Goal: Information Seeking & Learning: Learn about a topic

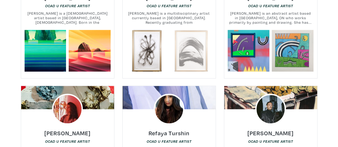
scroll to position [6434, 0]
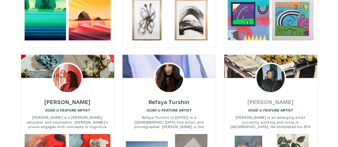
drag, startPoint x: 266, startPoint y: 61, endPoint x: 263, endPoint y: 52, distance: 9.2
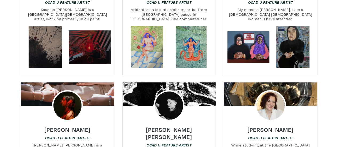
scroll to position [0, 0]
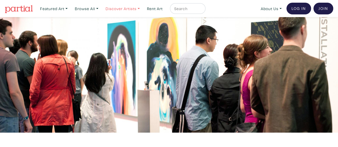
click at [127, 10] on link "Discover Artists" at bounding box center [122, 8] width 39 height 11
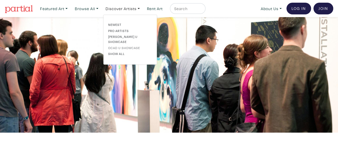
click at [122, 45] on link "OCAD U Showcase" at bounding box center [130, 47] width 44 height 5
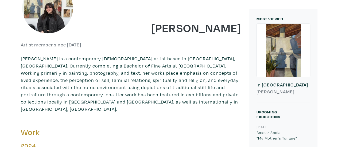
scroll to position [53, 0]
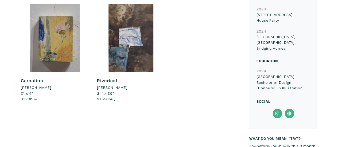
scroll to position [427, 0]
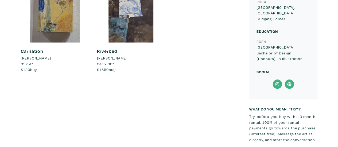
click at [278, 79] on icon at bounding box center [277, 84] width 12 height 10
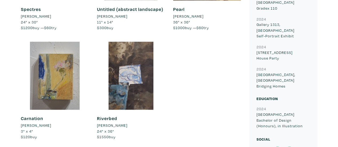
scroll to position [400, 0]
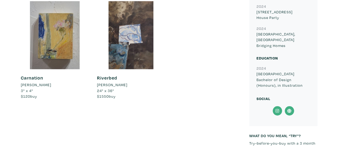
click at [288, 106] on icon at bounding box center [289, 111] width 12 height 10
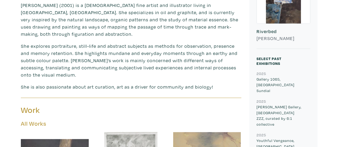
scroll to position [107, 0]
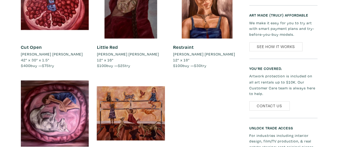
scroll to position [453, 0]
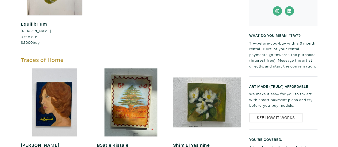
scroll to position [347, 0]
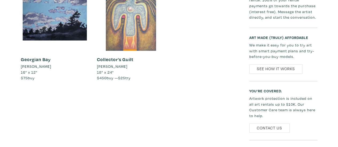
scroll to position [240, 0]
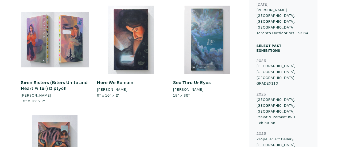
scroll to position [240, 0]
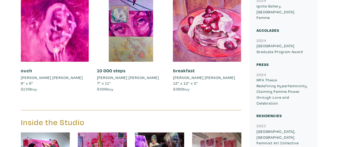
scroll to position [319, 0]
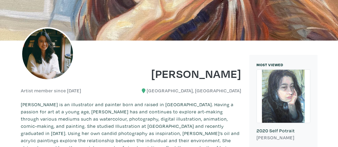
scroll to position [80, 0]
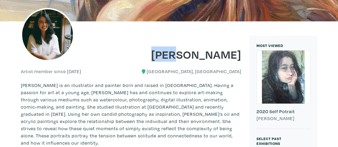
drag, startPoint x: 173, startPoint y: 57, endPoint x: 192, endPoint y: 53, distance: 19.1
click at [192, 53] on h1 "Mio Reynolds" at bounding box center [188, 54] width 106 height 14
copy h1 "Mio"
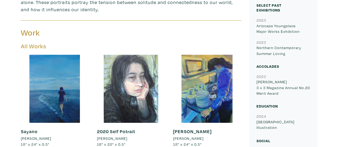
scroll to position [267, 0]
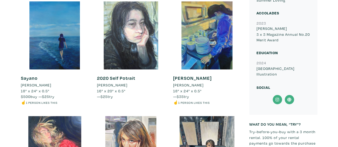
click at [280, 99] on icon at bounding box center [277, 100] width 12 height 10
click at [288, 99] on icon at bounding box center [289, 100] width 12 height 10
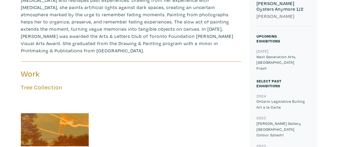
scroll to position [161, 0]
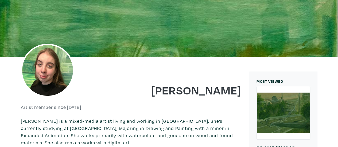
scroll to position [27, 0]
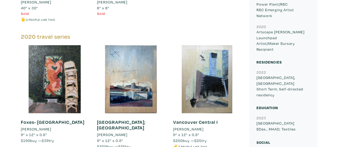
scroll to position [319, 0]
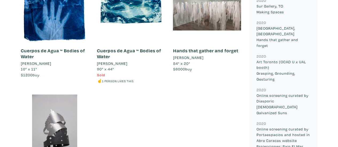
scroll to position [214, 0]
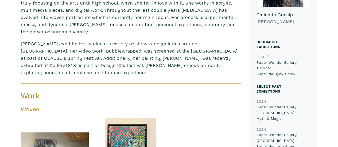
scroll to position [133, 0]
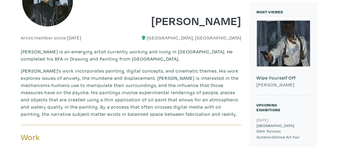
scroll to position [106, 0]
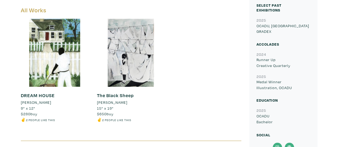
scroll to position [320, 0]
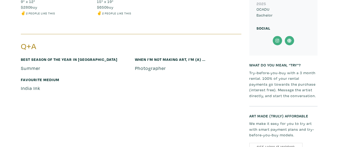
click at [275, 42] on icon at bounding box center [277, 41] width 12 height 10
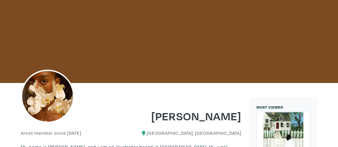
scroll to position [0, 0]
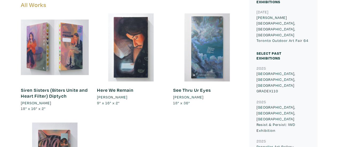
scroll to position [240, 0]
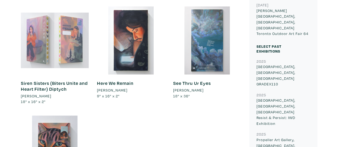
click at [48, 44] on div at bounding box center [55, 40] width 68 height 68
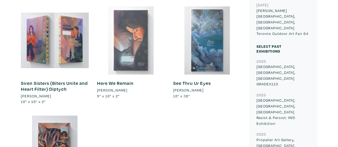
click at [120, 34] on div at bounding box center [131, 40] width 68 height 68
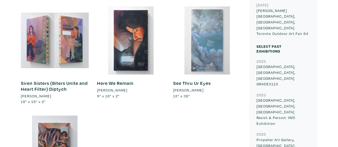
click at [195, 42] on div at bounding box center [207, 40] width 68 height 68
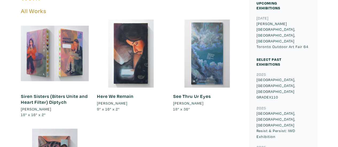
scroll to position [187, 0]
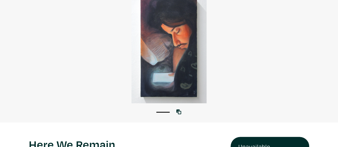
scroll to position [27, 0]
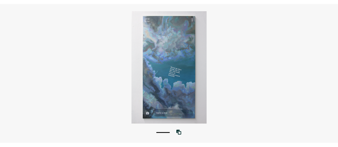
scroll to position [27, 0]
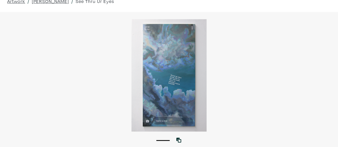
click at [178, 51] on div at bounding box center [169, 75] width 338 height 112
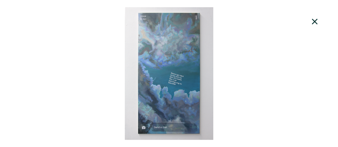
click at [255, 53] on div at bounding box center [169, 73] width 338 height 133
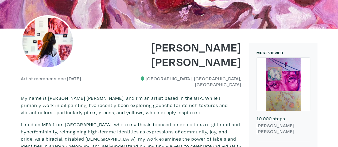
scroll to position [133, 0]
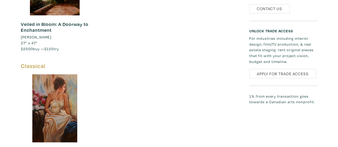
scroll to position [534, 0]
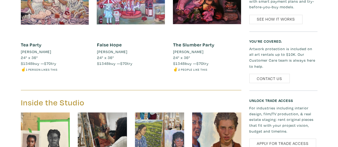
scroll to position [426, 0]
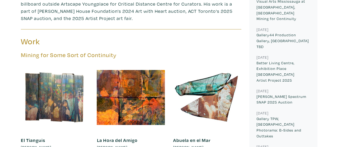
scroll to position [374, 0]
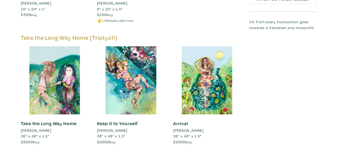
scroll to position [427, 0]
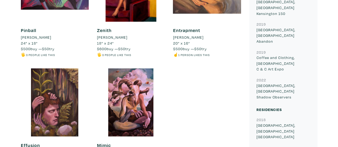
scroll to position [267, 0]
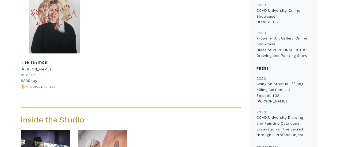
scroll to position [214, 0]
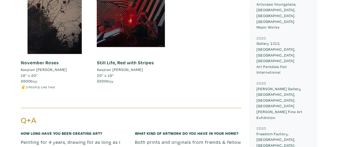
scroll to position [320, 0]
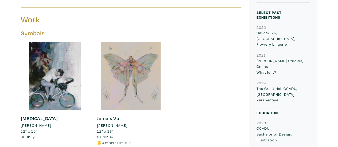
scroll to position [214, 0]
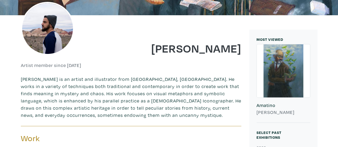
scroll to position [53, 0]
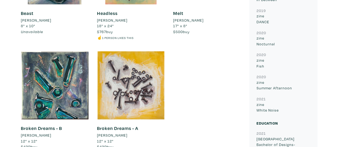
scroll to position [399, 0]
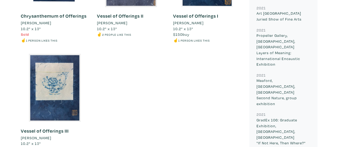
scroll to position [666, 0]
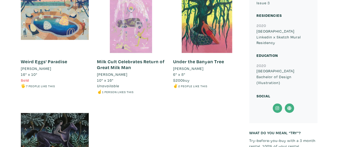
scroll to position [481, 0]
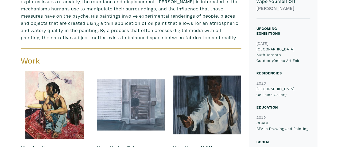
scroll to position [214, 0]
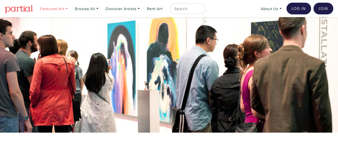
click at [53, 11] on link "Featured Art" at bounding box center [54, 8] width 32 height 11
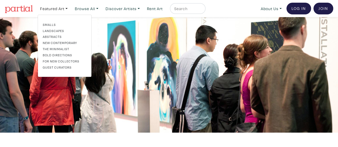
click at [193, 8] on input "text" at bounding box center [187, 8] width 27 height 7
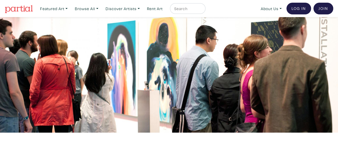
type input "ocad"
click at [188, 8] on input "ocad" at bounding box center [187, 8] width 27 height 7
click at [201, 10] on button "submit" at bounding box center [201, 10] width 0 height 0
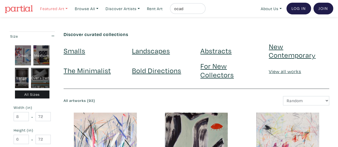
click at [56, 11] on link "Featured Art" at bounding box center [54, 8] width 32 height 11
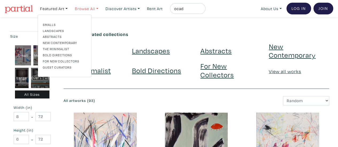
click at [87, 10] on link "Browse All" at bounding box center [86, 8] width 28 height 11
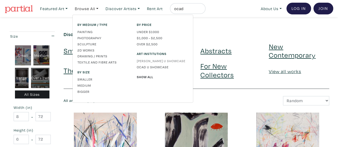
click at [151, 61] on link "[PERSON_NAME] U Showcase" at bounding box center [162, 60] width 51 height 5
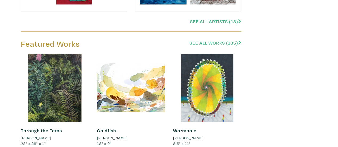
scroll to position [667, 0]
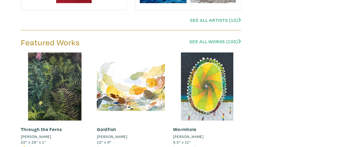
click at [199, 22] on link "See All Artists (13)" at bounding box center [215, 20] width 51 height 6
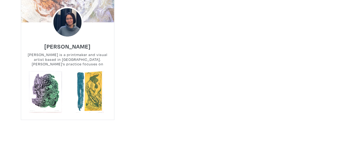
scroll to position [587, 0]
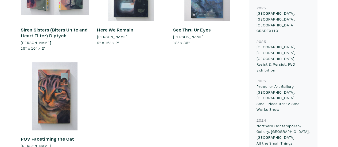
scroll to position [320, 0]
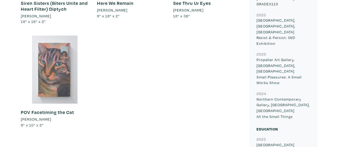
click at [76, 76] on div at bounding box center [55, 70] width 68 height 68
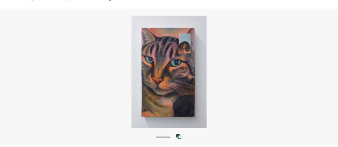
scroll to position [29, 0]
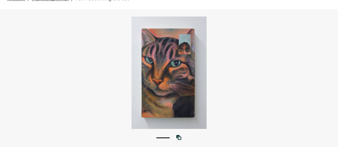
click at [136, 38] on div at bounding box center [169, 73] width 338 height 112
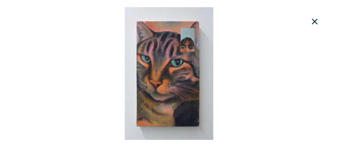
scroll to position [0, 0]
click at [317, 19] on icon at bounding box center [314, 21] width 18 height 14
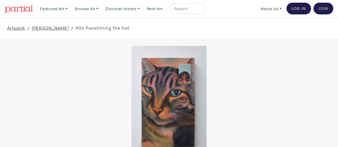
click at [18, 29] on link "Artwork" at bounding box center [16, 27] width 18 height 7
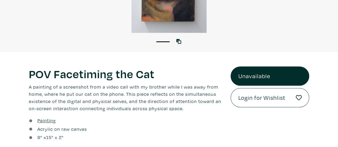
scroll to position [133, 0]
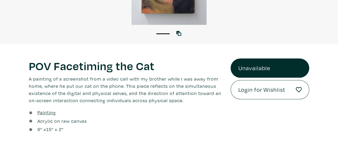
click at [108, 67] on h1 "POV Facetiming the Cat" at bounding box center [126, 65] width 194 height 14
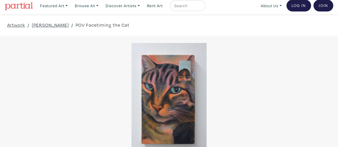
scroll to position [0, 0]
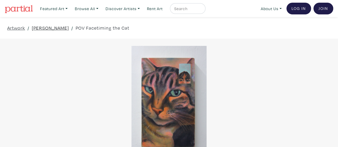
click at [36, 30] on link "[PERSON_NAME]" at bounding box center [50, 27] width 37 height 7
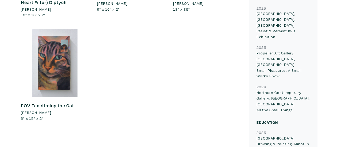
scroll to position [374, 0]
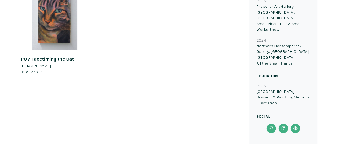
click at [294, 127] on icon at bounding box center [295, 129] width 4 height 4
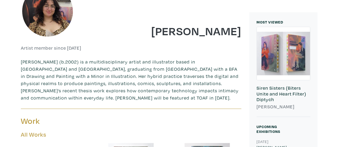
scroll to position [107, 0]
